Goal: Information Seeking & Learning: Check status

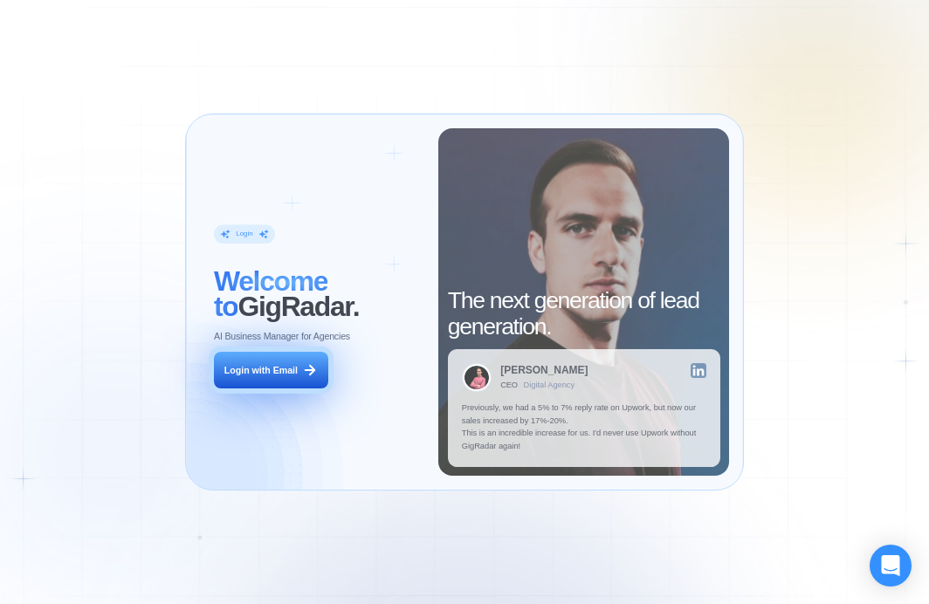
click at [311, 371] on icon at bounding box center [311, 371] width 10 height 10
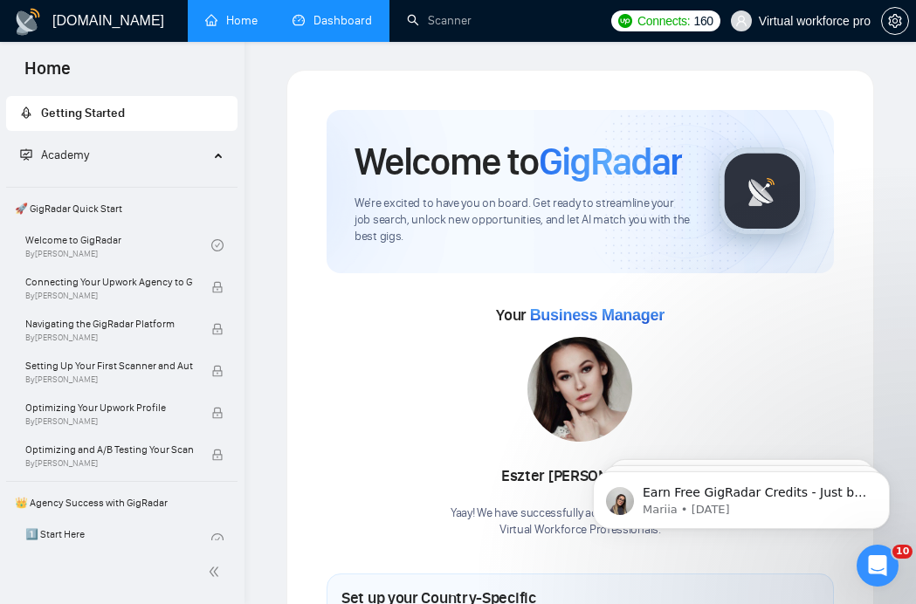
click at [328, 13] on link "Dashboard" at bounding box center [332, 20] width 79 height 15
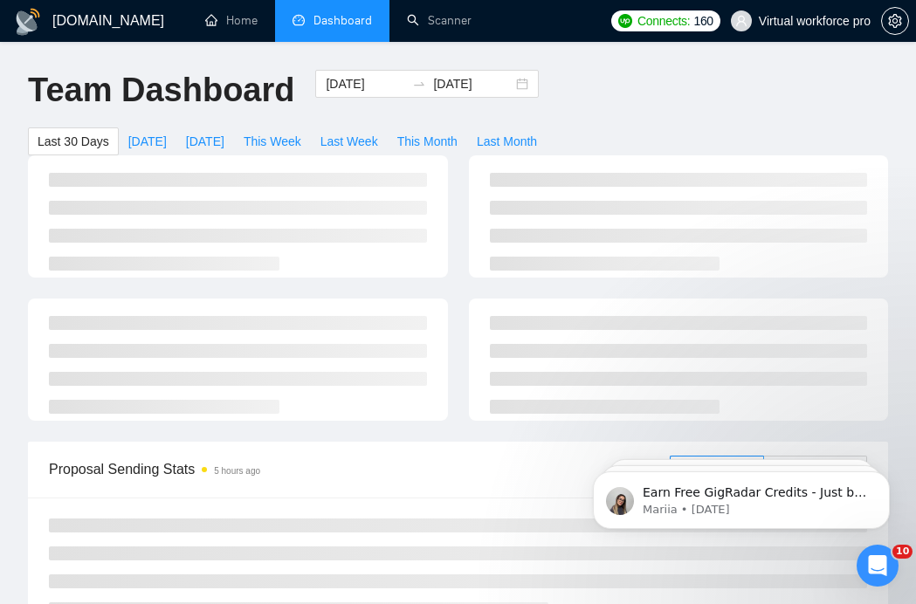
click at [759, 80] on div "Team Dashboard [DATE] [DATE] Last 30 Days [DATE] [DATE] This Week Last Week Thi…" at bounding box center [457, 113] width 881 height 86
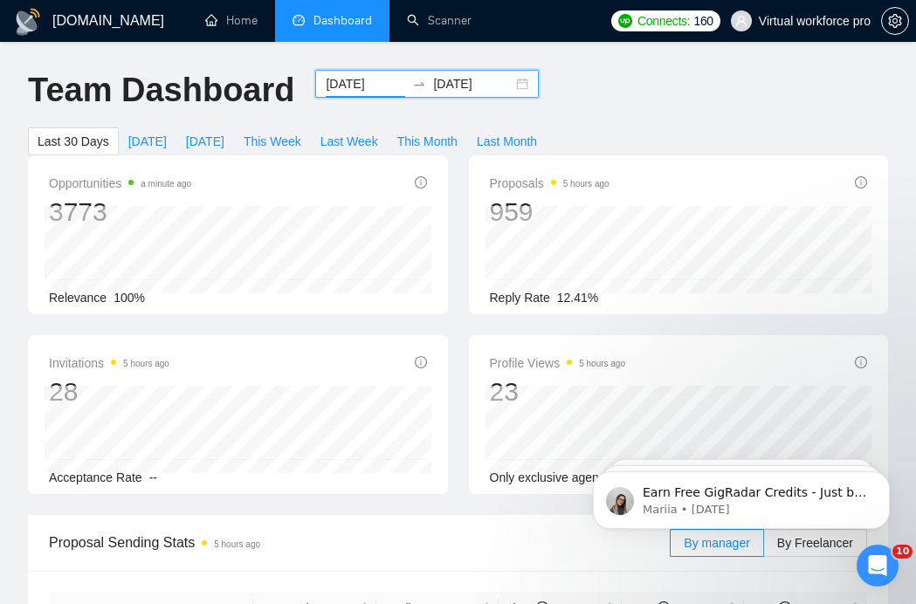
click at [359, 86] on input "[DATE]" at bounding box center [365, 83] width 79 height 19
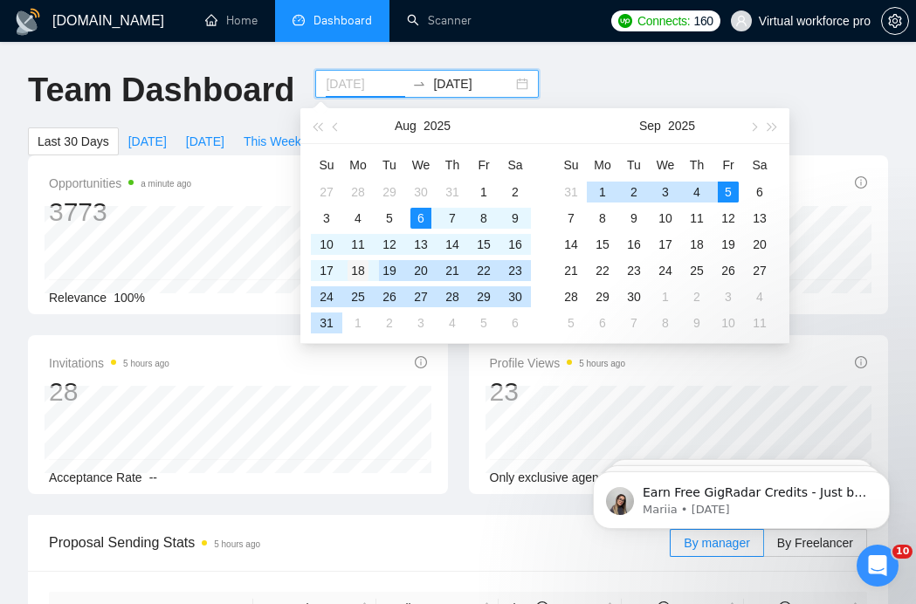
type input "[DATE]"
click at [362, 266] on div "18" at bounding box center [358, 270] width 21 height 21
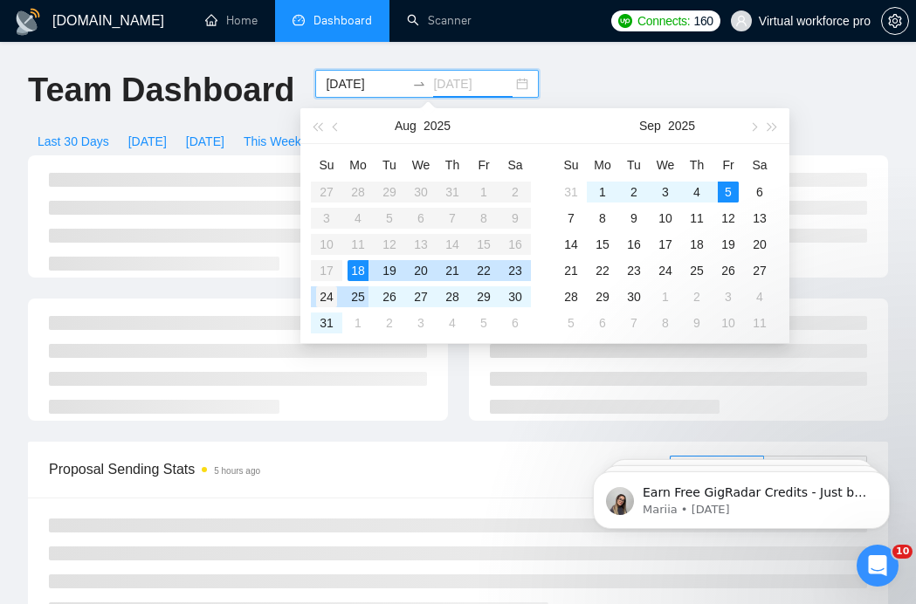
type input "[DATE]"
click at [335, 290] on div "24" at bounding box center [326, 296] width 21 height 21
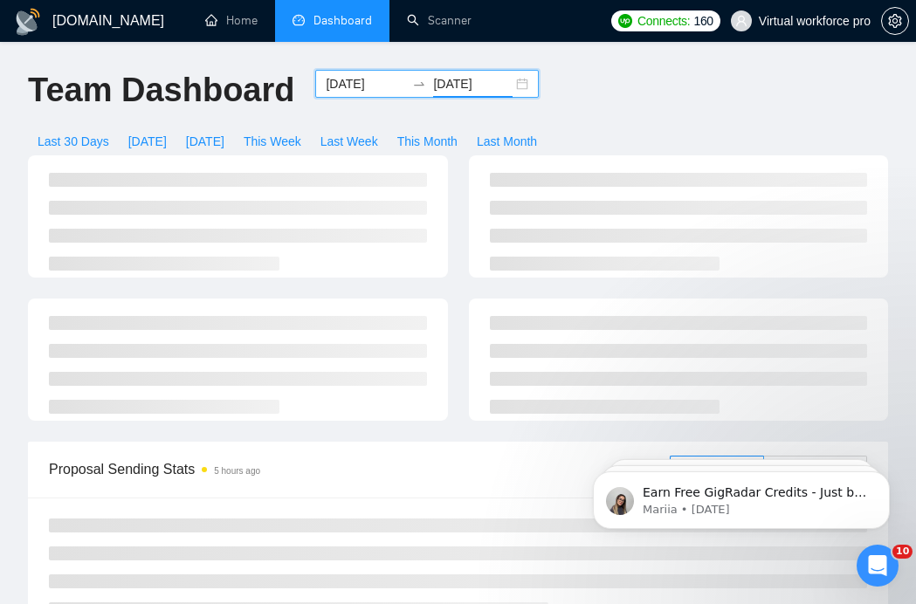
click at [650, 98] on div "Team Dashboard [DATE] [DATE] Last 30 Days [DATE] [DATE] This Week Last Week Thi…" at bounding box center [457, 113] width 881 height 86
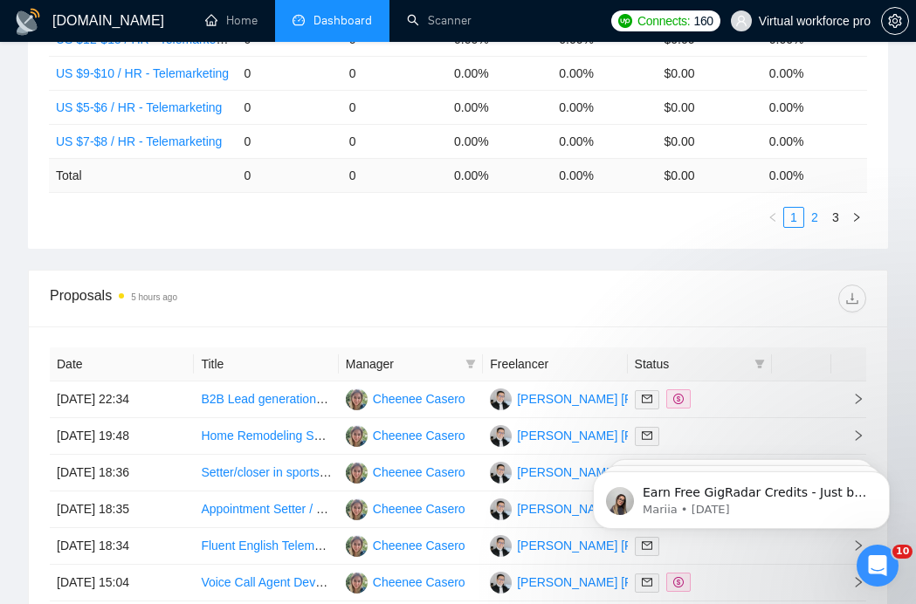
scroll to position [1212, 0]
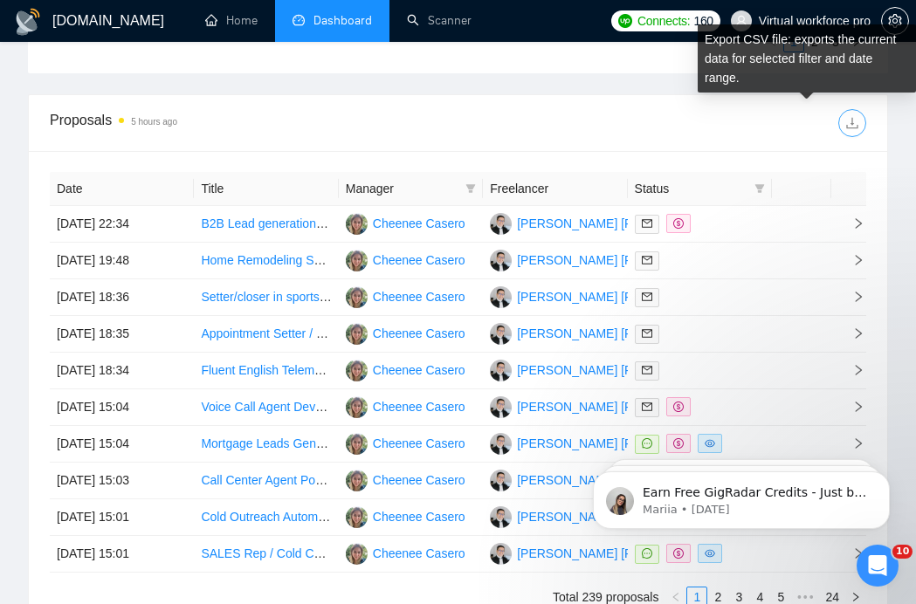
click at [853, 121] on icon "download" at bounding box center [852, 123] width 14 height 14
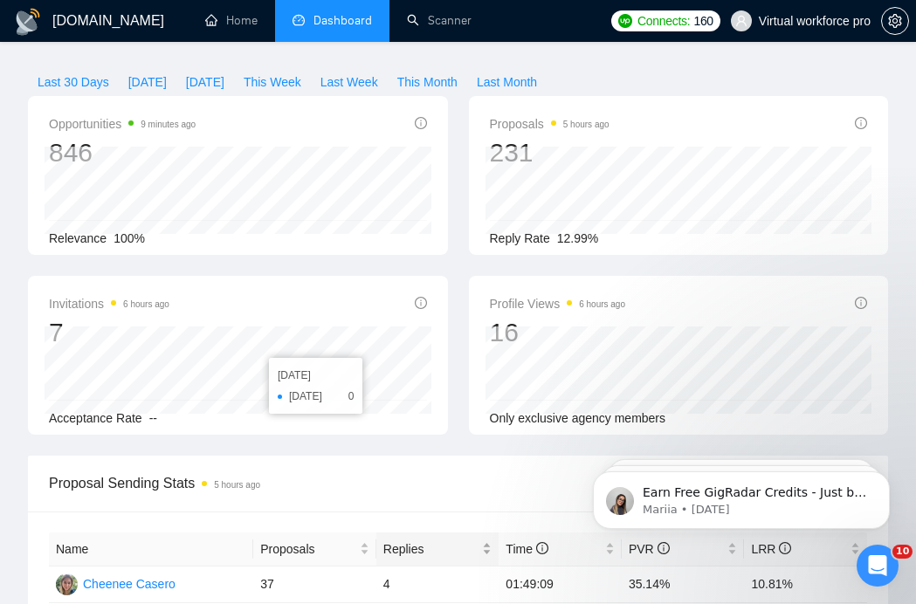
scroll to position [0, 0]
